Goal: Transaction & Acquisition: Purchase product/service

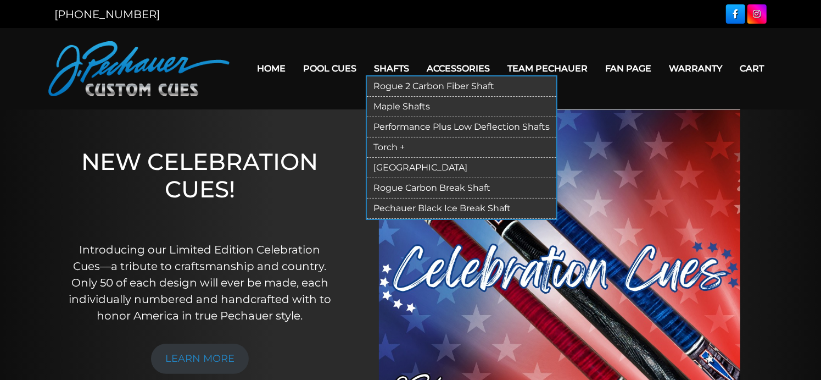
click at [429, 187] on link "Rogue Carbon Break Shaft" at bounding box center [462, 188] width 190 height 20
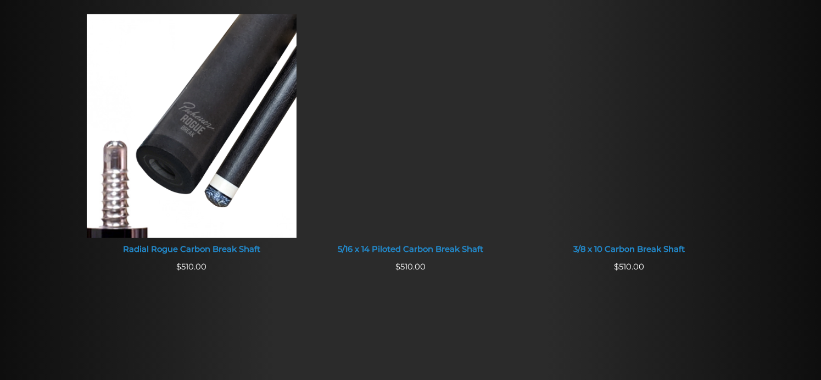
scroll to position [713, 0]
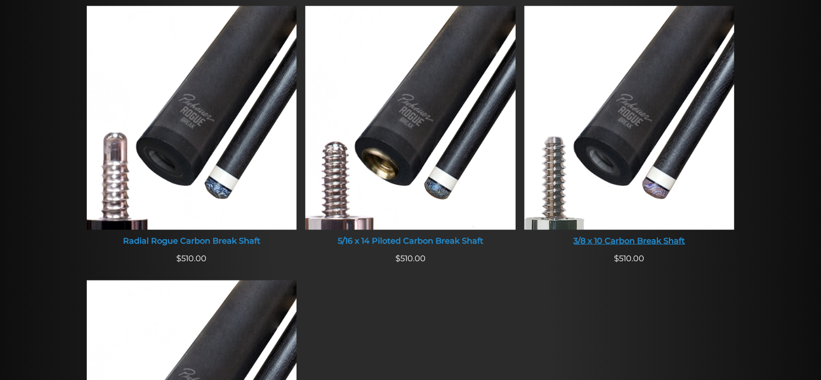
click at [600, 153] on img at bounding box center [630, 118] width 210 height 224
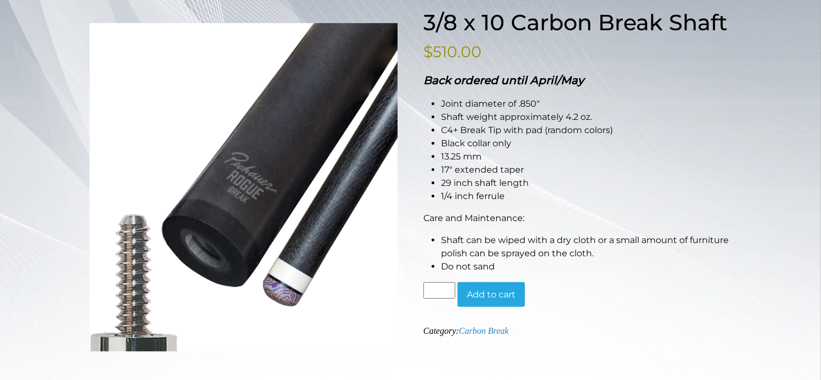
scroll to position [162, 0]
